Goal: Task Accomplishment & Management: Manage account settings

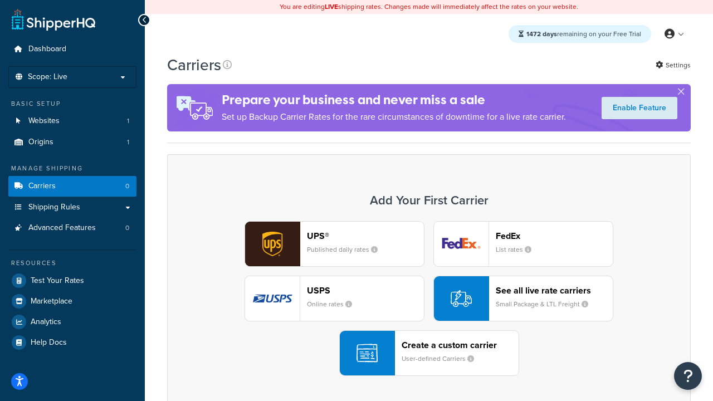
click at [429, 298] on div "UPS® Published daily rates FedEx List rates USPS Online rates See all live rate…" at bounding box center [429, 298] width 500 height 155
click at [554, 236] on header "FedEx" at bounding box center [554, 236] width 117 height 11
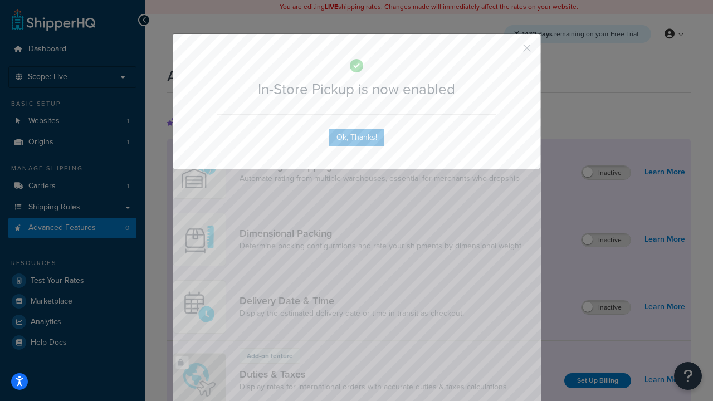
scroll to position [361, 0]
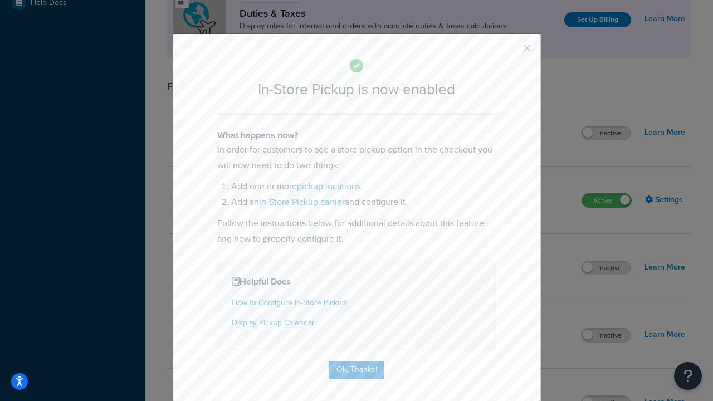
click at [510, 52] on button "button" at bounding box center [510, 52] width 3 height 3
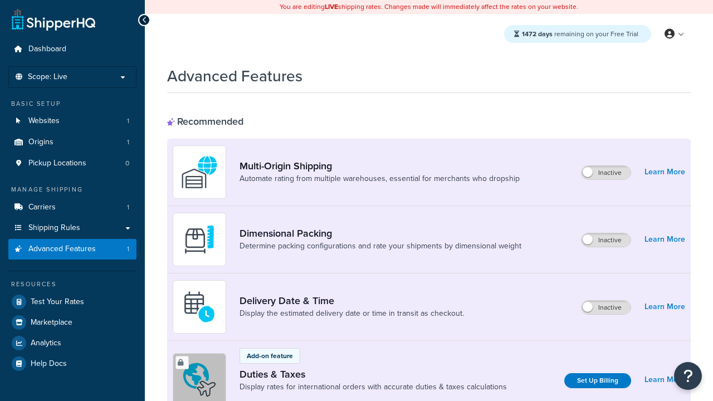
scroll to position [167, 0]
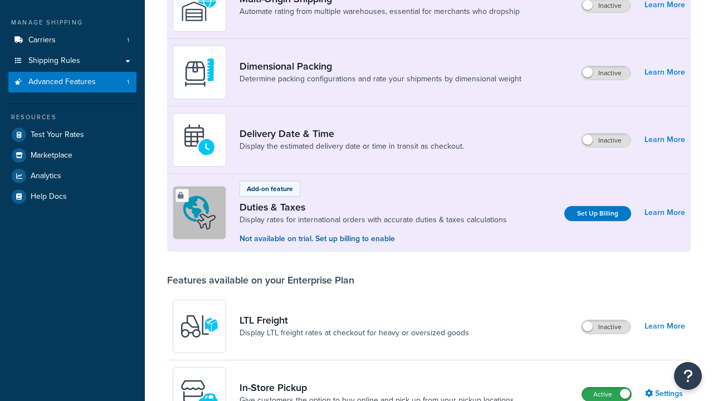
click at [606, 388] on label "Active" at bounding box center [606, 394] width 49 height 13
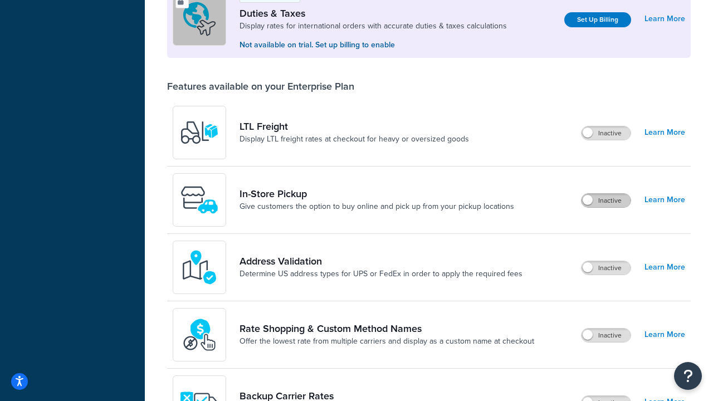
scroll to position [340, 0]
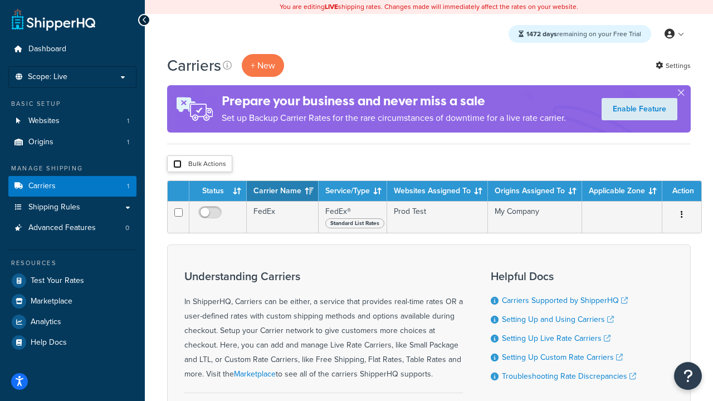
click at [177, 164] on input "checkbox" at bounding box center [177, 164] width 8 height 8
checkbox input "true"
click at [0, 0] on button "Delete" at bounding box center [0, 0] width 0 height 0
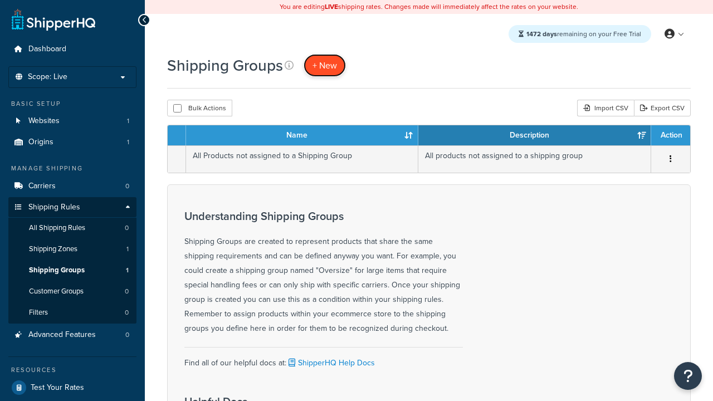
click at [325, 65] on span "+ New" at bounding box center [324, 65] width 25 height 13
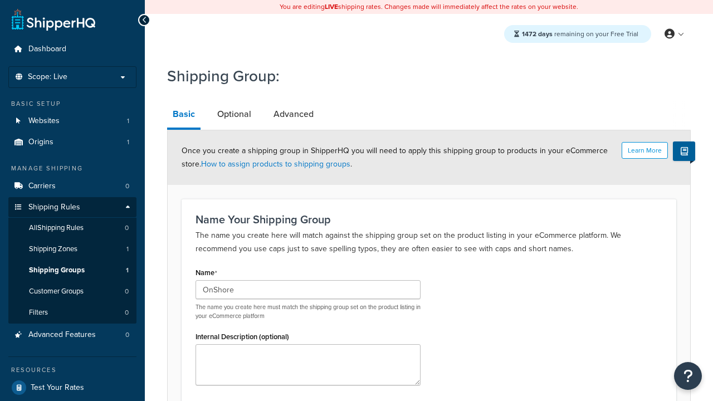
type input "OnShore"
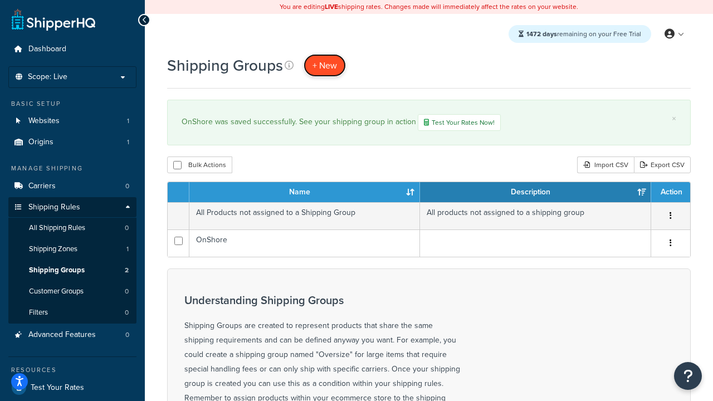
click at [325, 65] on span "+ New" at bounding box center [324, 65] width 25 height 13
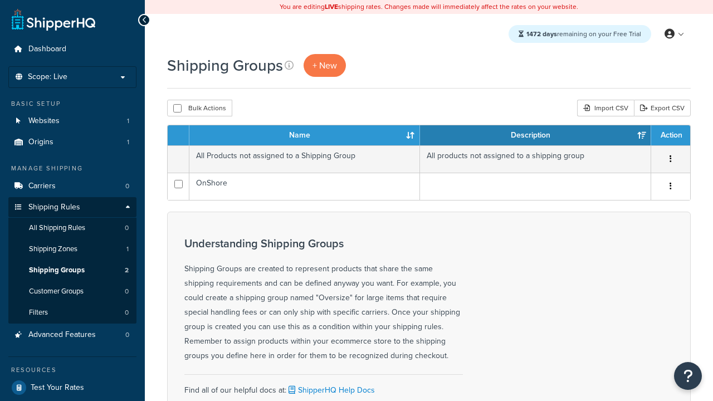
click at [305, 136] on th "Name" at bounding box center [304, 135] width 231 height 20
click at [535, 136] on th "Description" at bounding box center [535, 135] width 231 height 20
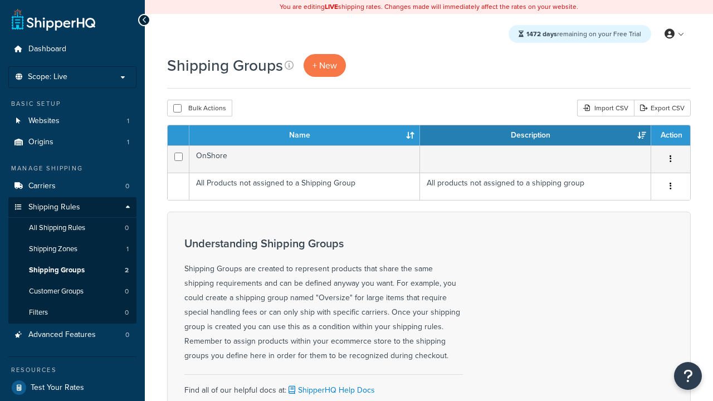
click at [535, 136] on th "Description" at bounding box center [535, 135] width 231 height 20
click at [670, 136] on th "Action" at bounding box center [670, 135] width 39 height 20
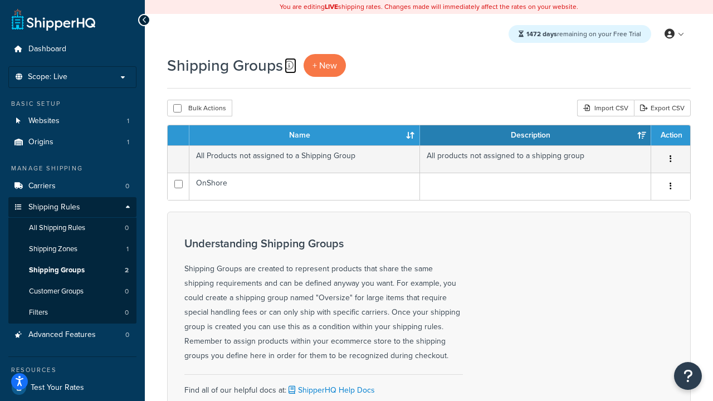
click at [289, 65] on icon at bounding box center [289, 65] width 9 height 9
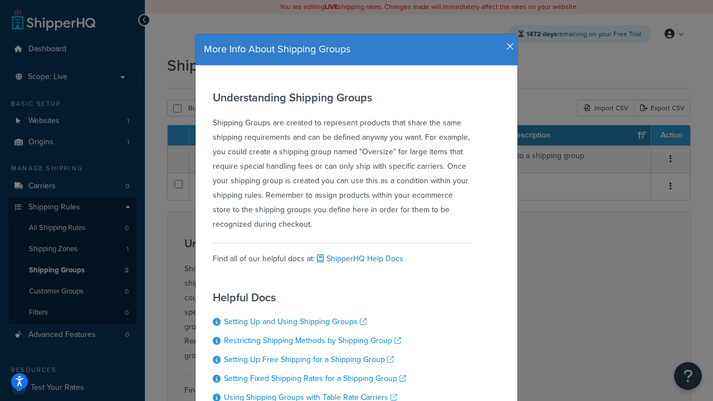
click at [507, 42] on icon "button" at bounding box center [510, 47] width 8 height 10
